Goal: Check status: Check status

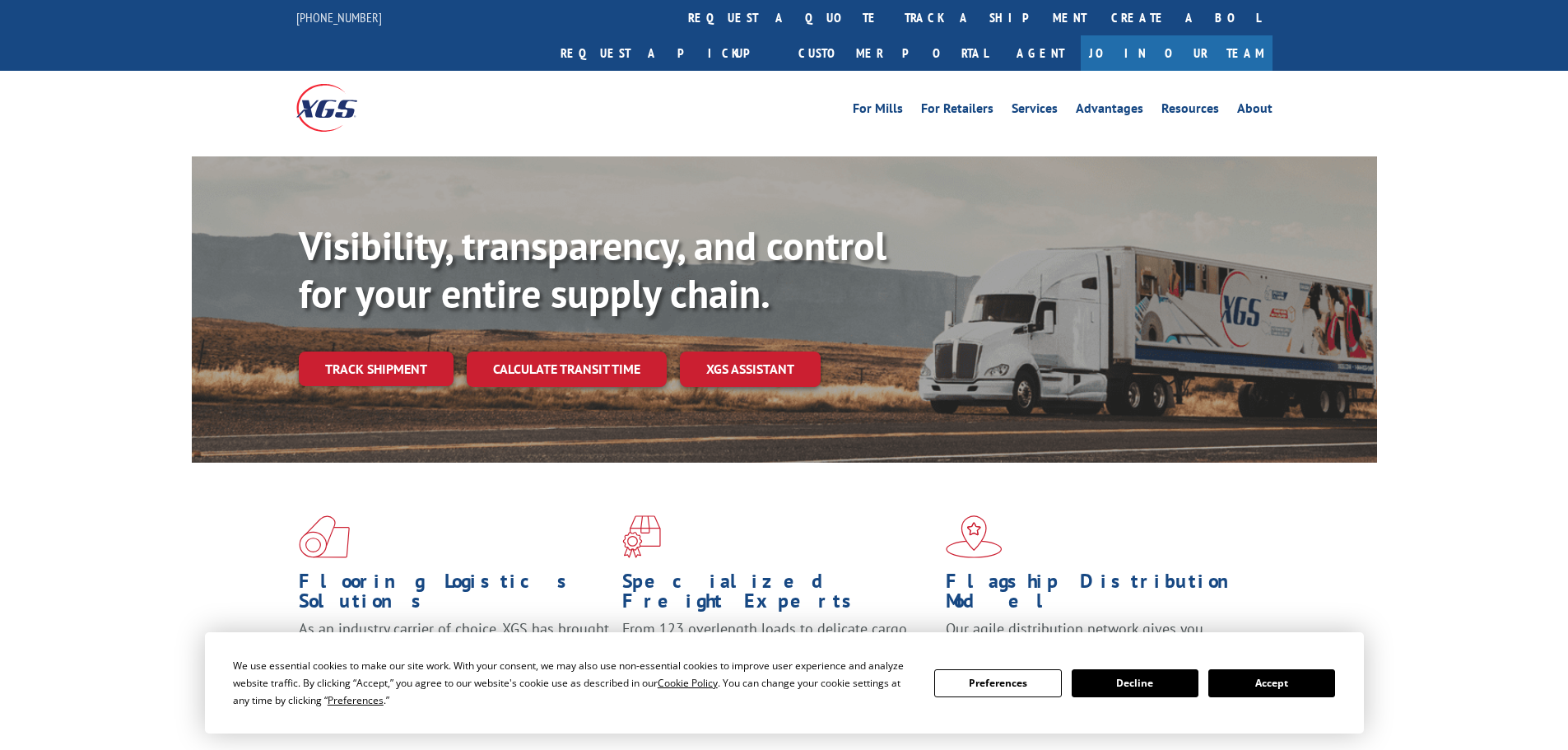
click at [1231, 672] on button "Accept" at bounding box center [1271, 683] width 126 height 28
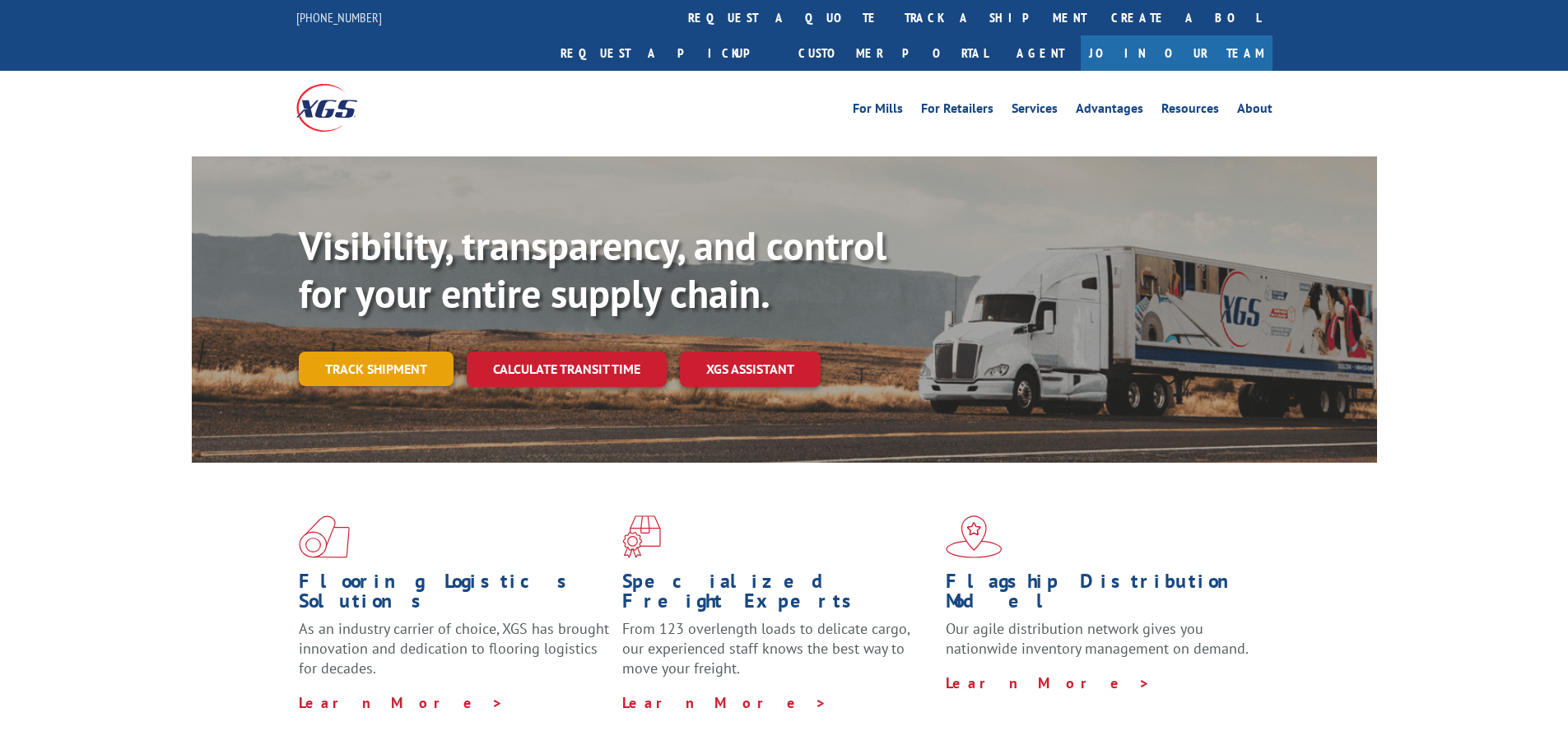
click at [395, 351] on link "Track shipment" at bounding box center [376, 368] width 155 height 35
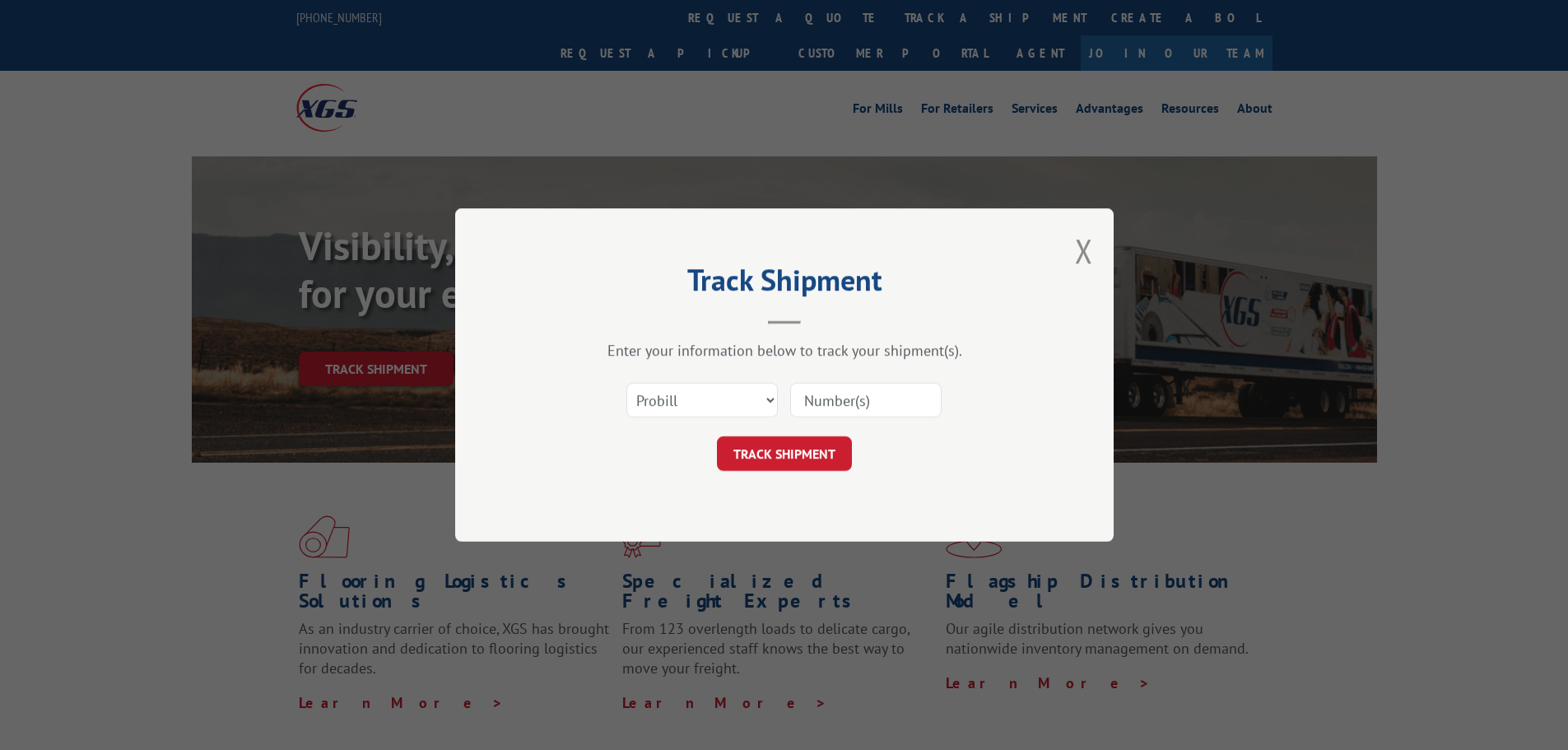
click at [854, 398] on input at bounding box center [865, 400] width 151 height 35
paste input "2856477"
type input "2856477"
click at [808, 450] on button "TRACK SHIPMENT" at bounding box center [784, 453] width 135 height 35
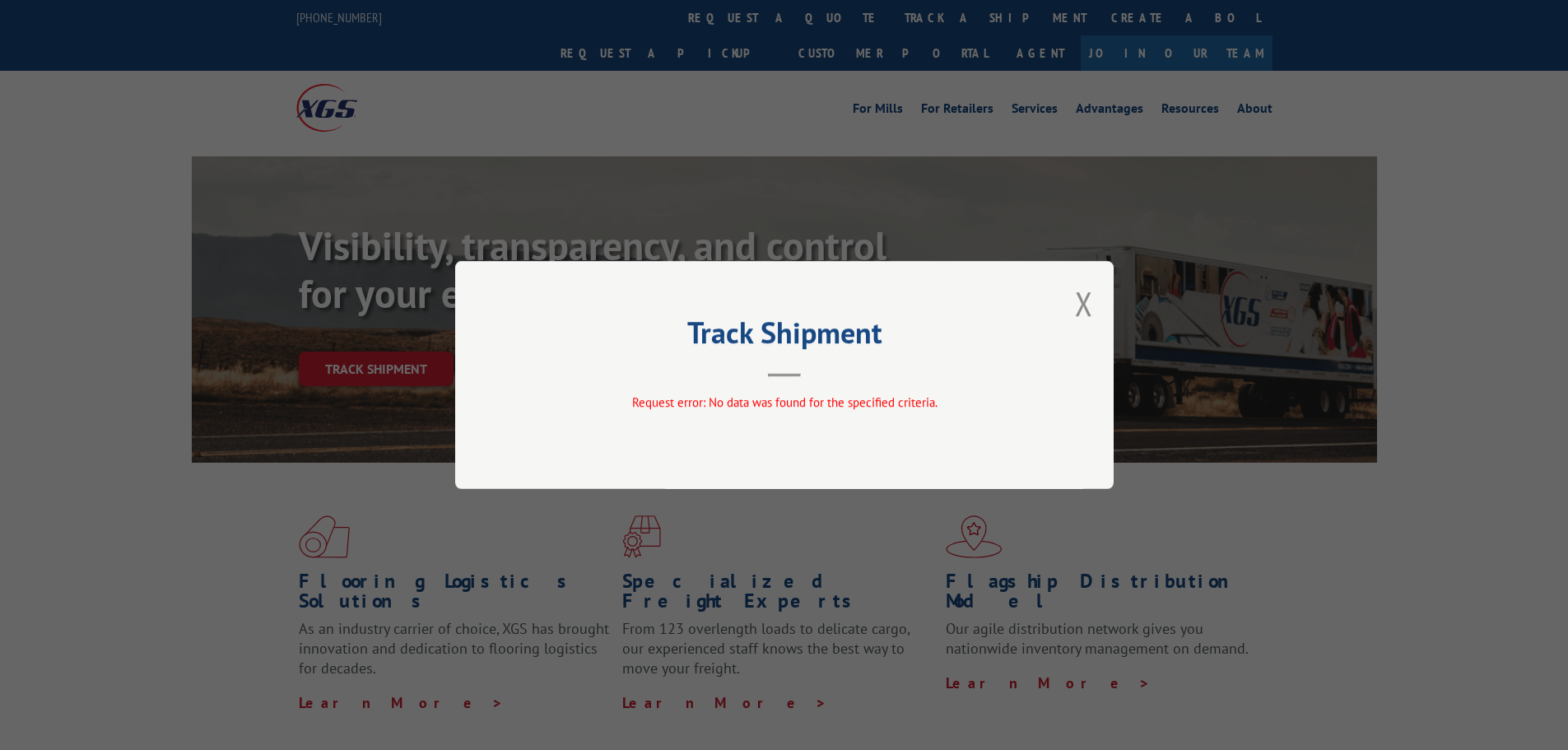
click at [1094, 315] on div "Track Shipment Request error: No data was found for the specified criteria." at bounding box center [784, 374] width 658 height 228
click at [1087, 310] on button "Close modal" at bounding box center [1083, 303] width 18 height 43
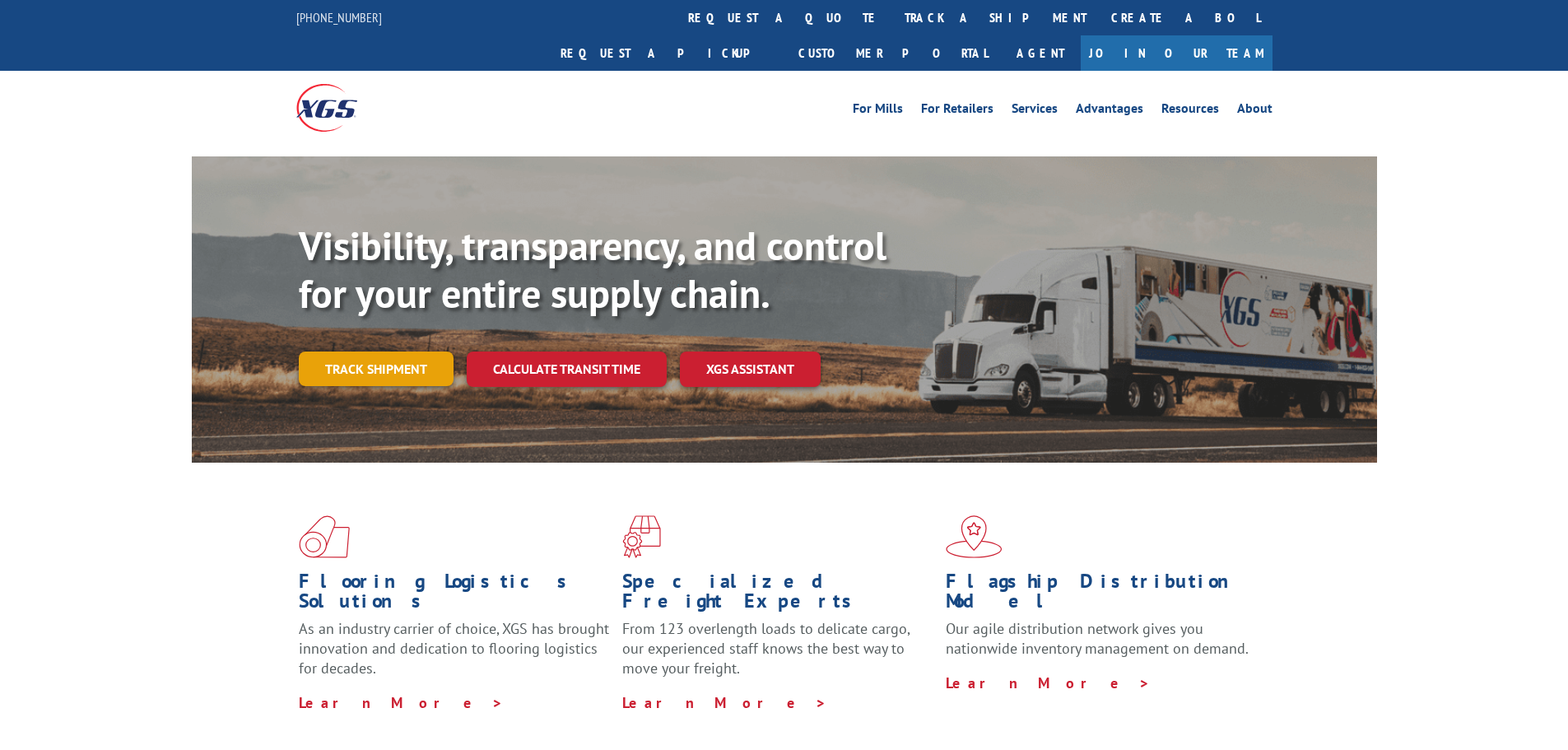
click at [419, 351] on link "Track shipment" at bounding box center [376, 368] width 155 height 35
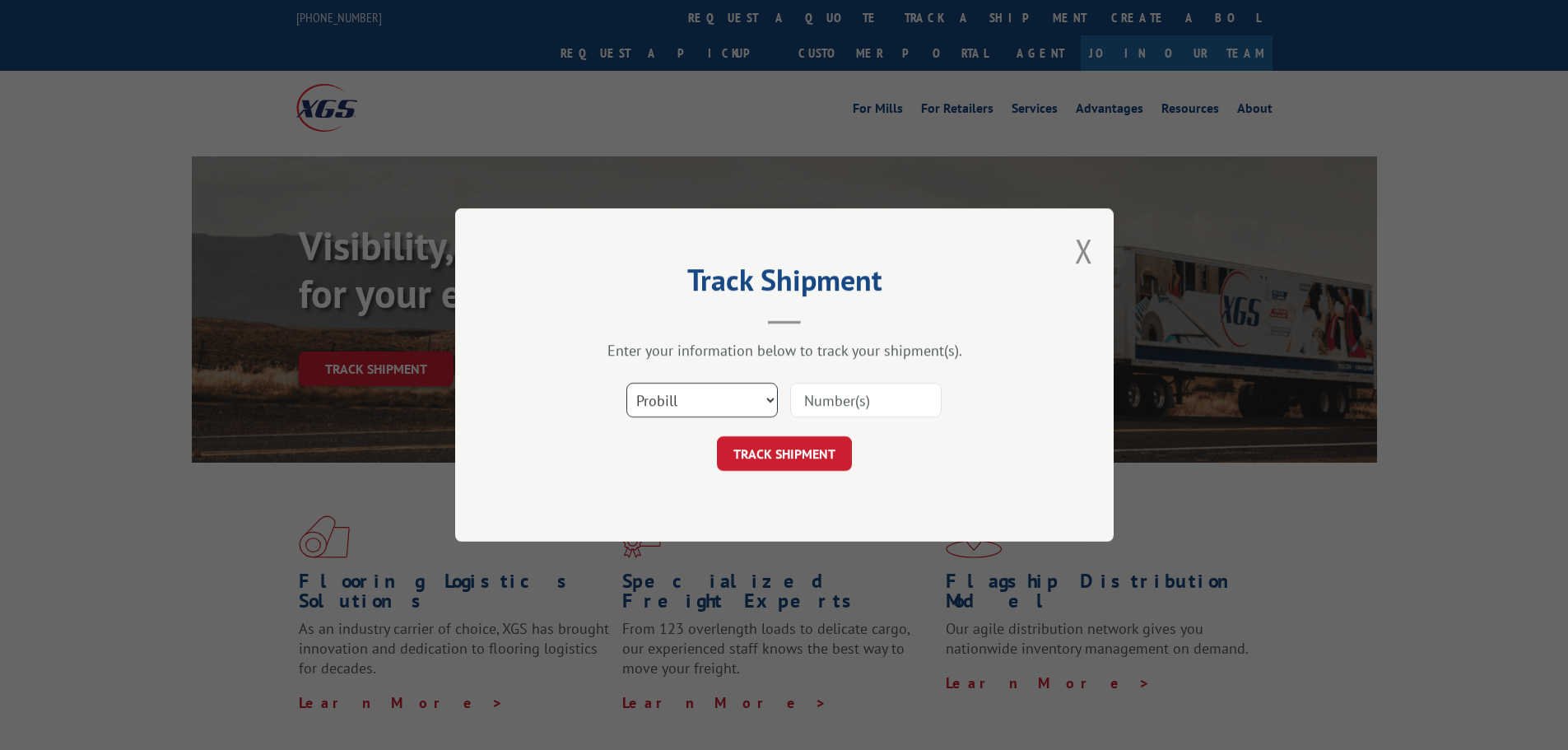
click at [767, 400] on select "Select category... Probill BOL PO" at bounding box center [702, 400] width 151 height 35
select select "po"
click at [627, 383] on select "Select category... Probill BOL PO" at bounding box center [702, 400] width 151 height 35
click at [846, 407] on input at bounding box center [865, 400] width 151 height 35
click at [821, 395] on input at bounding box center [865, 400] width 151 height 35
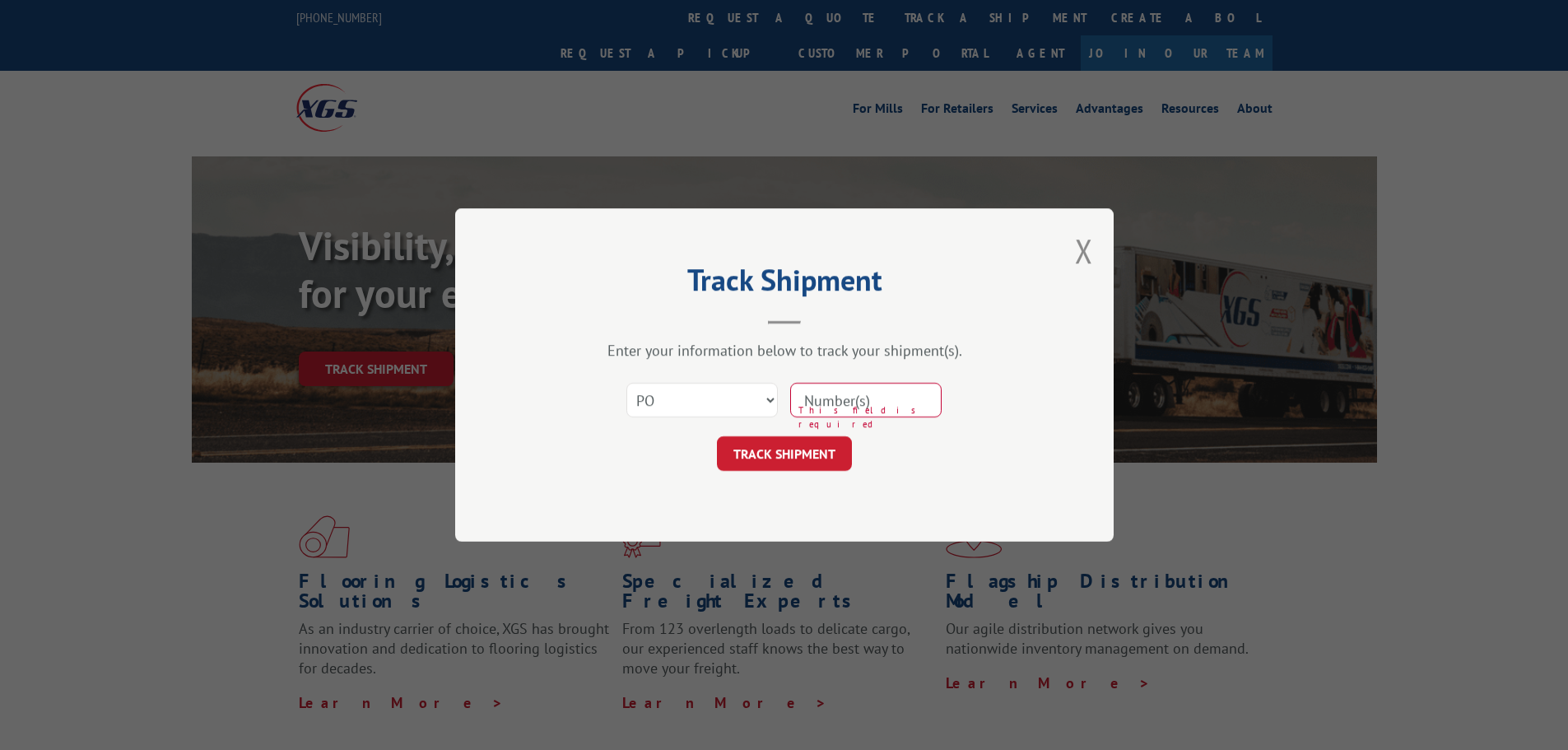
paste input "296148126"
type input "296148126"
click at [811, 464] on button "TRACK SHIPMENT" at bounding box center [784, 453] width 135 height 35
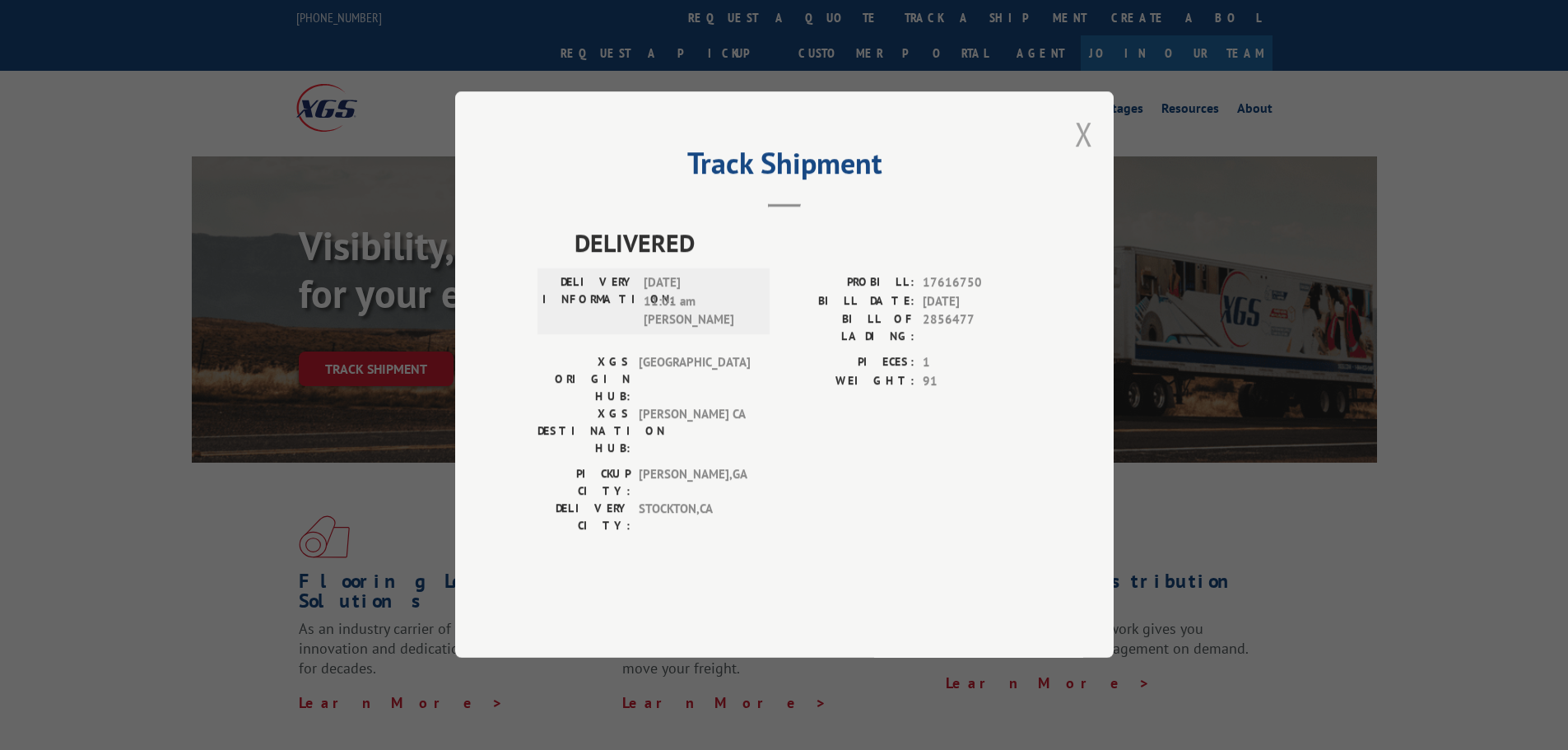
click at [1083, 156] on button "Close modal" at bounding box center [1083, 133] width 18 height 43
